Goal: Task Accomplishment & Management: Complete application form

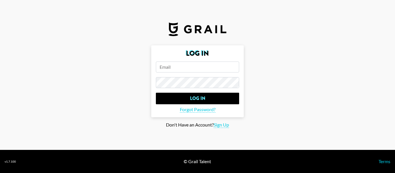
click at [171, 69] on input "email" at bounding box center [197, 67] width 83 height 11
click at [202, 67] on input "[PERSON_NAME]" at bounding box center [197, 67] width 83 height 11
click at [191, 72] on input "[PERSON_NAME]" at bounding box center [197, 67] width 83 height 11
click at [186, 68] on input "[PERSON_NAME]" at bounding box center [197, 67] width 83 height 11
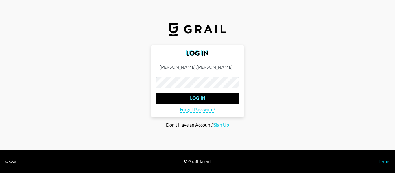
type input "[PERSON_NAME][EMAIL_ADDRESS][PERSON_NAME][DOMAIN_NAME]"
drag, startPoint x: 367, startPoint y: 49, endPoint x: 347, endPoint y: 54, distance: 21.5
click at [367, 49] on main "Log In [PERSON_NAME][EMAIL_ADDRESS][PERSON_NAME][DOMAIN_NAME] Log In Forgot Pas…" at bounding box center [198, 86] width 386 height 83
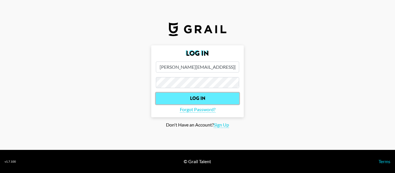
click at [217, 104] on input "Log In" at bounding box center [197, 99] width 83 height 12
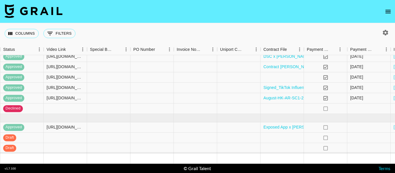
scroll to position [120, 511]
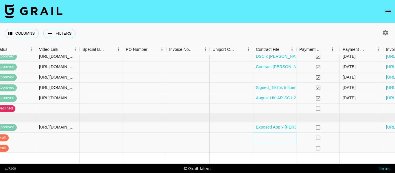
click at [288, 135] on div at bounding box center [274, 138] width 43 height 10
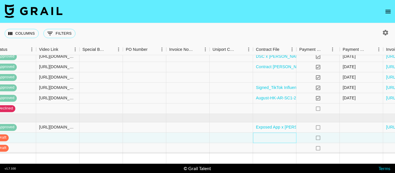
click at [288, 135] on div at bounding box center [274, 138] width 43 height 10
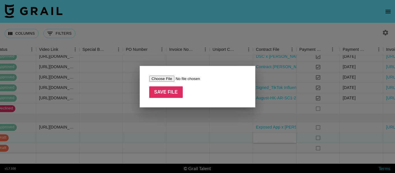
click at [162, 78] on input "file" at bounding box center [185, 79] width 73 height 6
type input "C:\fakepath\[PERSON_NAME].[PERSON_NAME].161 X YAP FREELY-signed.pdf"
click at [171, 95] on input "Save File" at bounding box center [166, 93] width 34 height 12
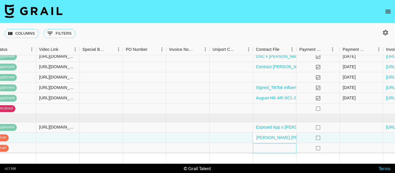
click at [294, 148] on div at bounding box center [274, 148] width 43 height 10
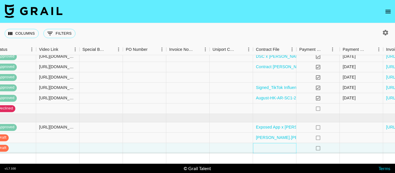
click at [286, 149] on div at bounding box center [274, 148] width 43 height 10
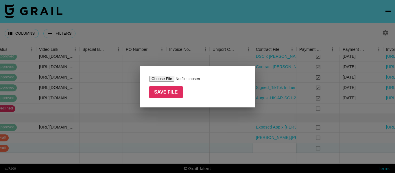
click at [168, 79] on input "file" at bounding box center [185, 79] width 73 height 6
type input "C:\fakepath\Signed_Mood Influencer_Agreement_Final_Jacob_Cline.pdf"
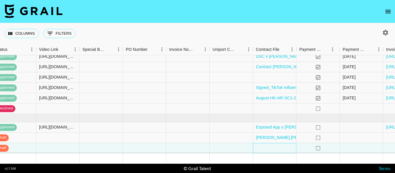
click at [273, 145] on div at bounding box center [274, 148] width 43 height 10
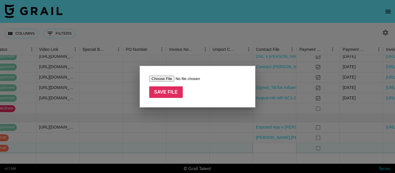
click at [171, 78] on input "file" at bounding box center [185, 79] width 73 height 6
type input "C:\fakepath\Signed_Mood Influencer_Agreement_Final_Jacob_Cline.pdf"
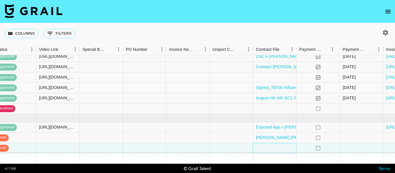
click at [275, 147] on div at bounding box center [274, 148] width 43 height 10
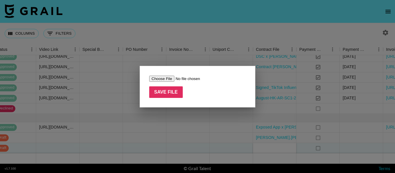
click at [160, 80] on input "file" at bounding box center [185, 79] width 73 height 6
type input "C:\fakepath\Signed_Mood Influencer_Agreement_Final_Jacob_Cline.pdf"
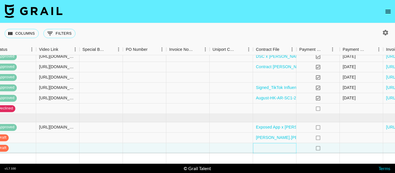
click at [268, 145] on div at bounding box center [274, 148] width 43 height 10
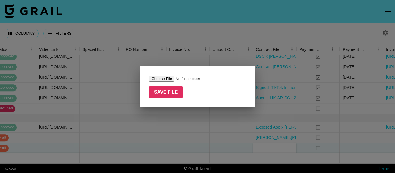
click at [157, 81] on input "file" at bounding box center [185, 79] width 73 height 6
type input "C:\fakepath\Signed_Mood Influencer_Agreement_Final_Jacob_Cline.pdf"
click at [178, 95] on input "Save File" at bounding box center [166, 93] width 34 height 12
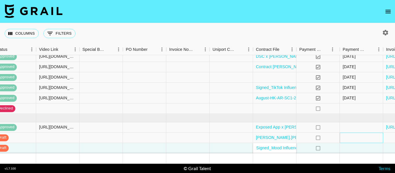
click at [355, 138] on div at bounding box center [361, 138] width 43 height 10
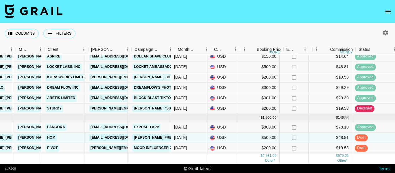
scroll to position [120, 148]
